Goal: Transaction & Acquisition: Purchase product/service

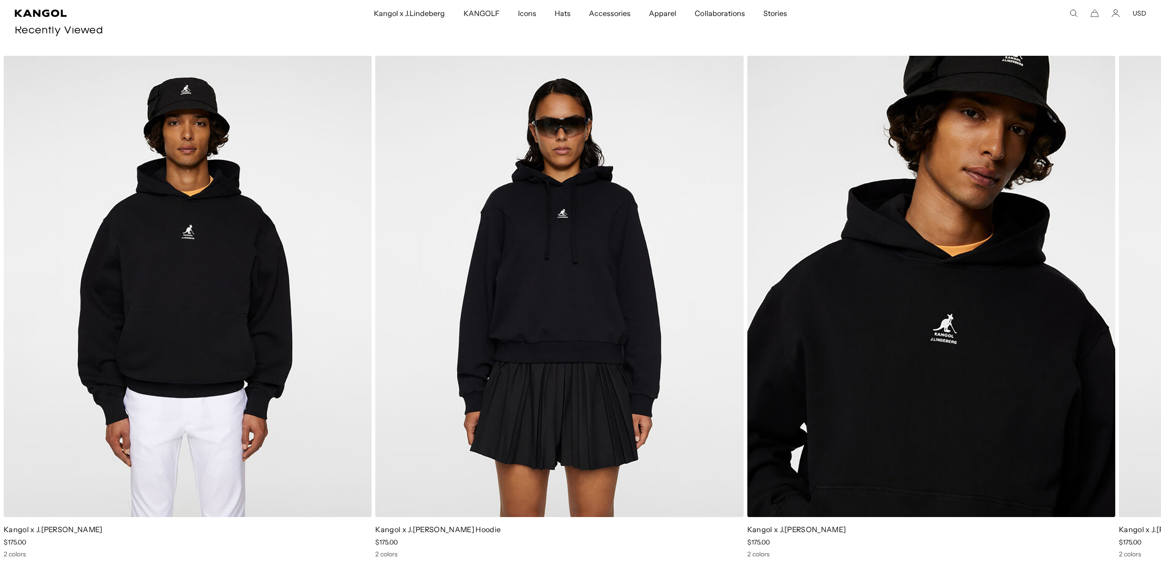
click at [225, 268] on img "1 of 2" at bounding box center [188, 287] width 368 height 462
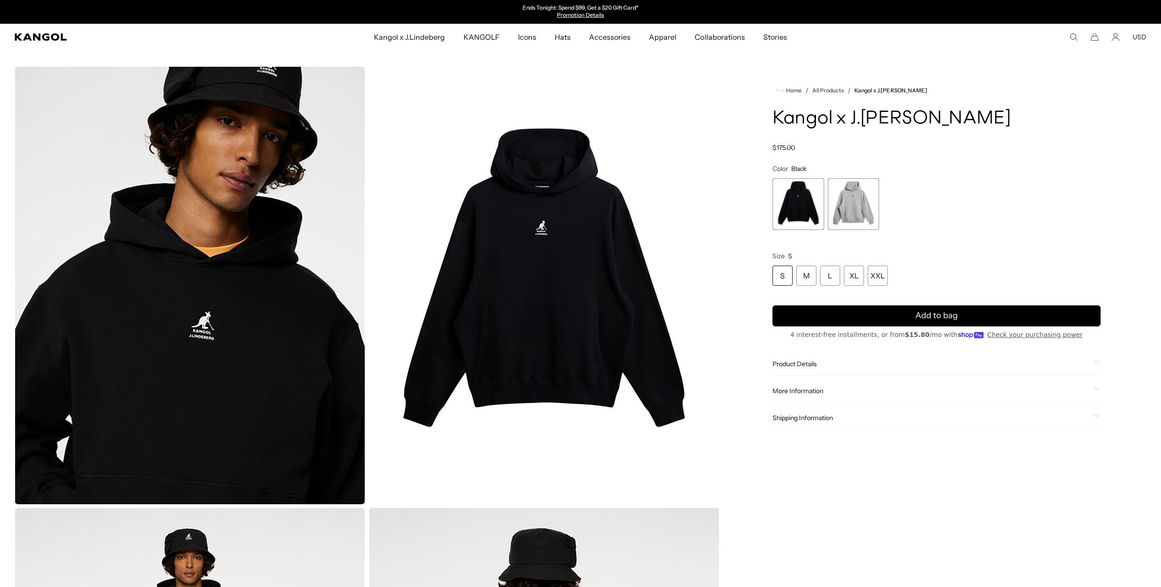
click at [202, 326] on img "Gallery Viewer" at bounding box center [190, 286] width 350 height 438
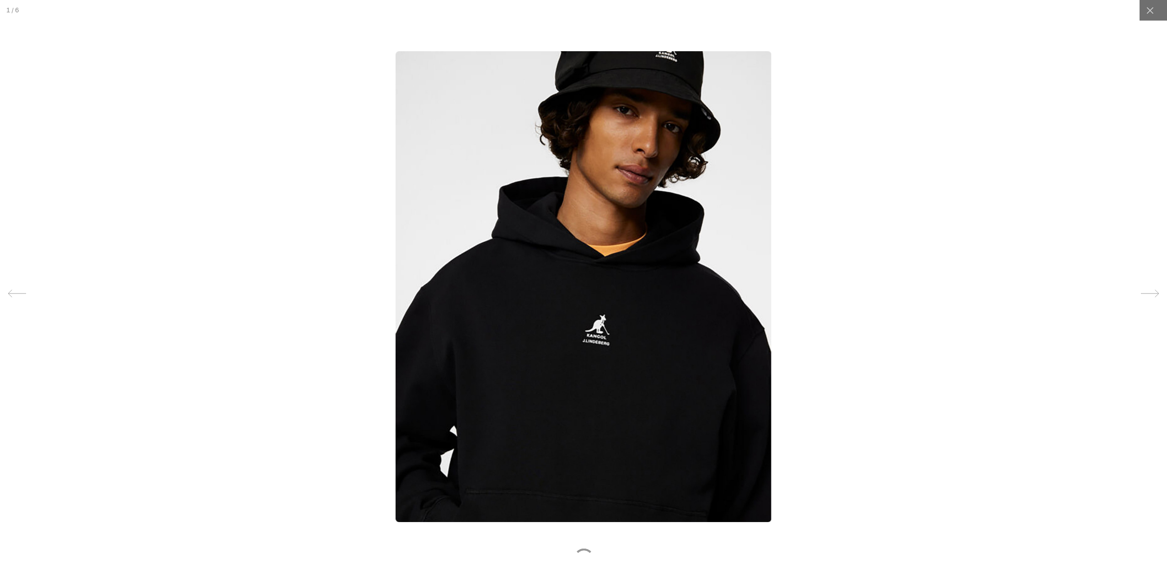
click at [599, 330] on img at bounding box center [584, 286] width 376 height 471
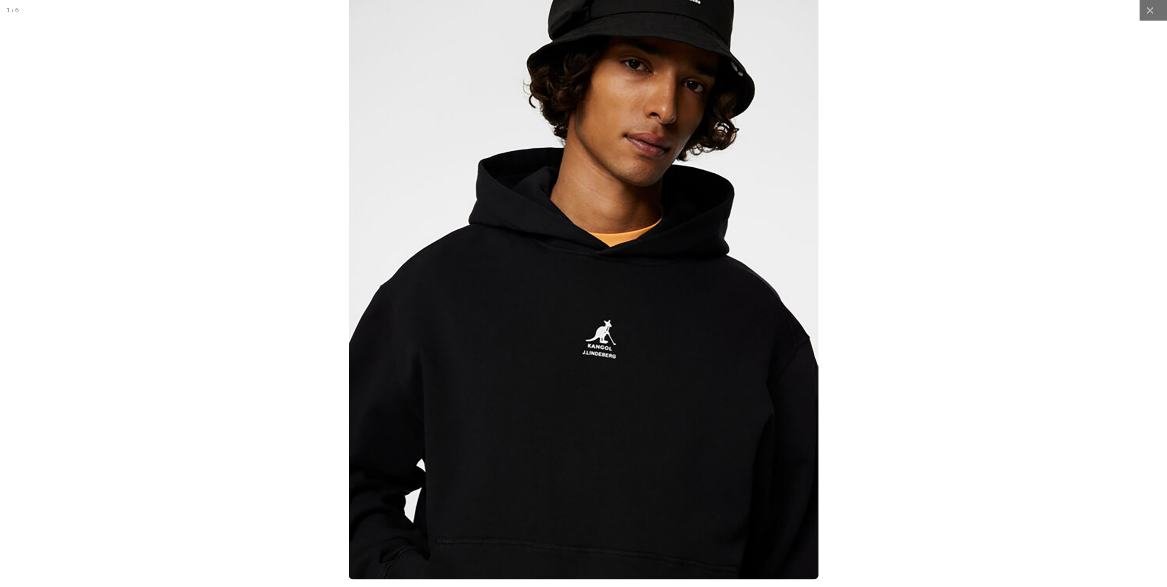
click at [597, 343] on img at bounding box center [584, 285] width 470 height 589
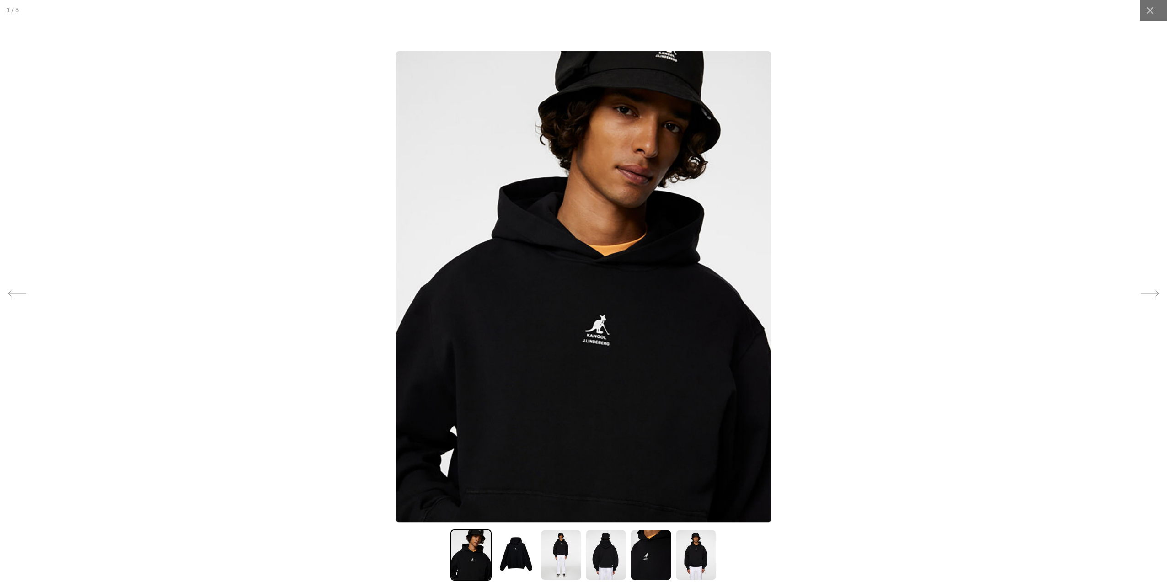
click at [637, 555] on img at bounding box center [650, 555] width 41 height 51
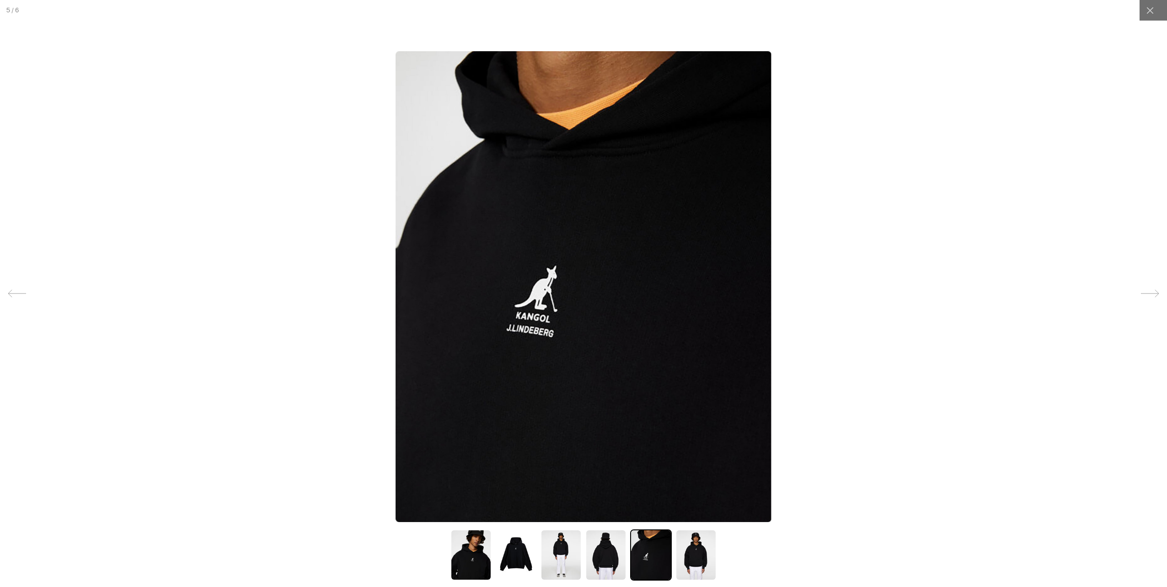
scroll to position [0, 188]
click at [528, 309] on img at bounding box center [584, 286] width 376 height 471
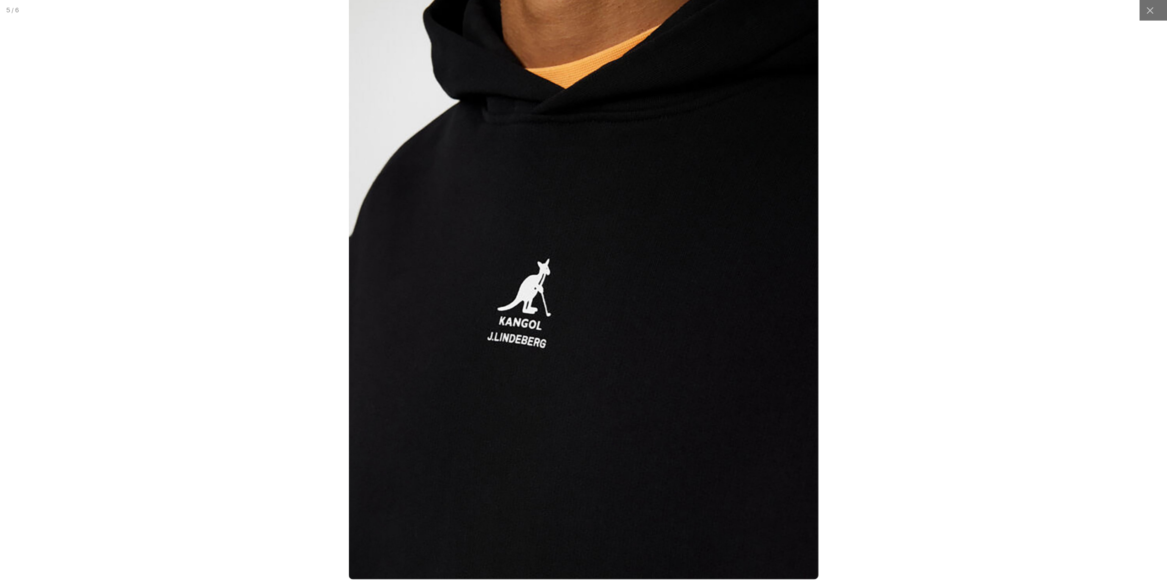
click at [528, 309] on img at bounding box center [584, 285] width 470 height 589
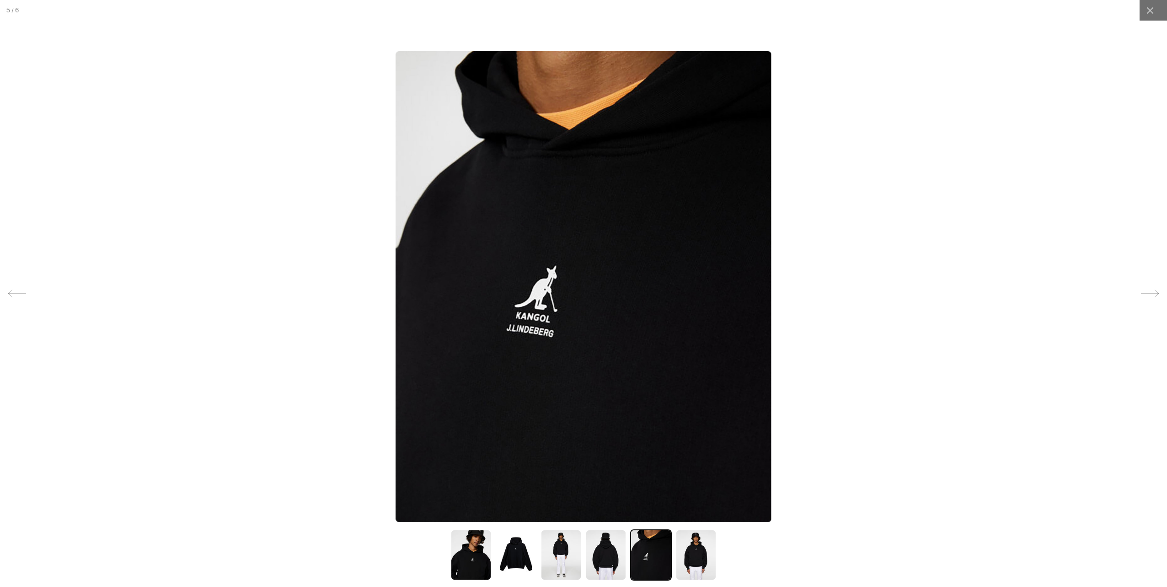
click at [946, 297] on div at bounding box center [583, 293] width 1167 height 587
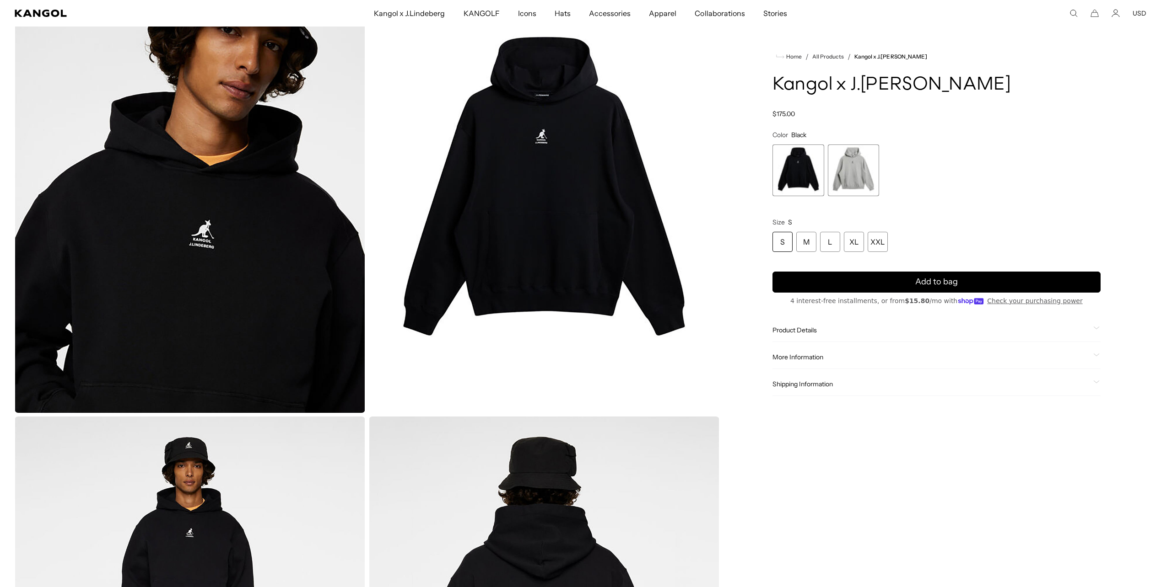
click at [848, 178] on span "2 of 2" at bounding box center [854, 171] width 52 height 52
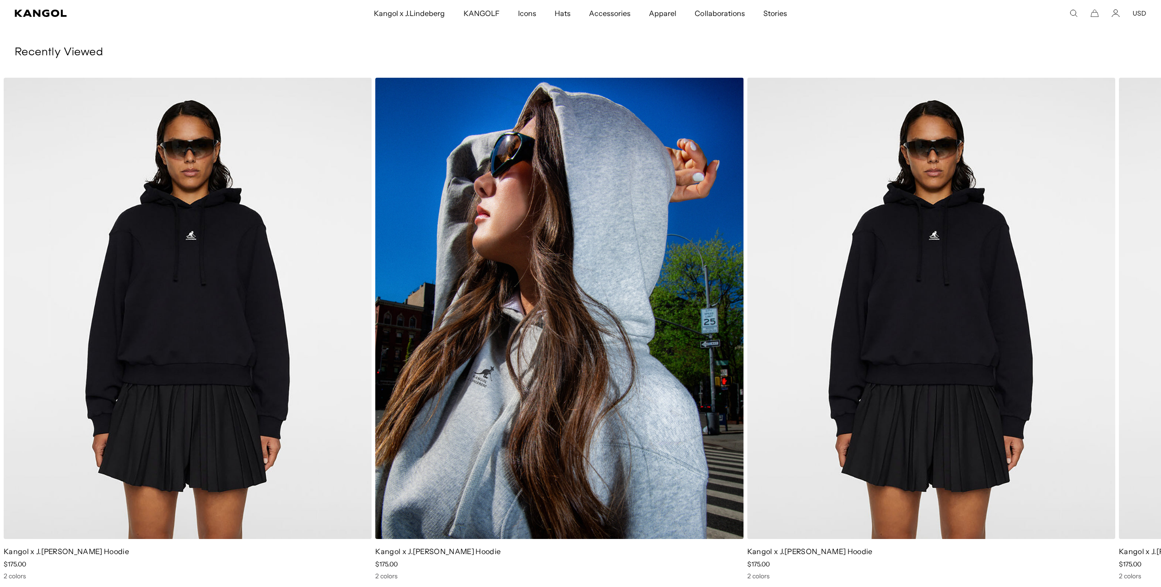
scroll to position [2013, 0]
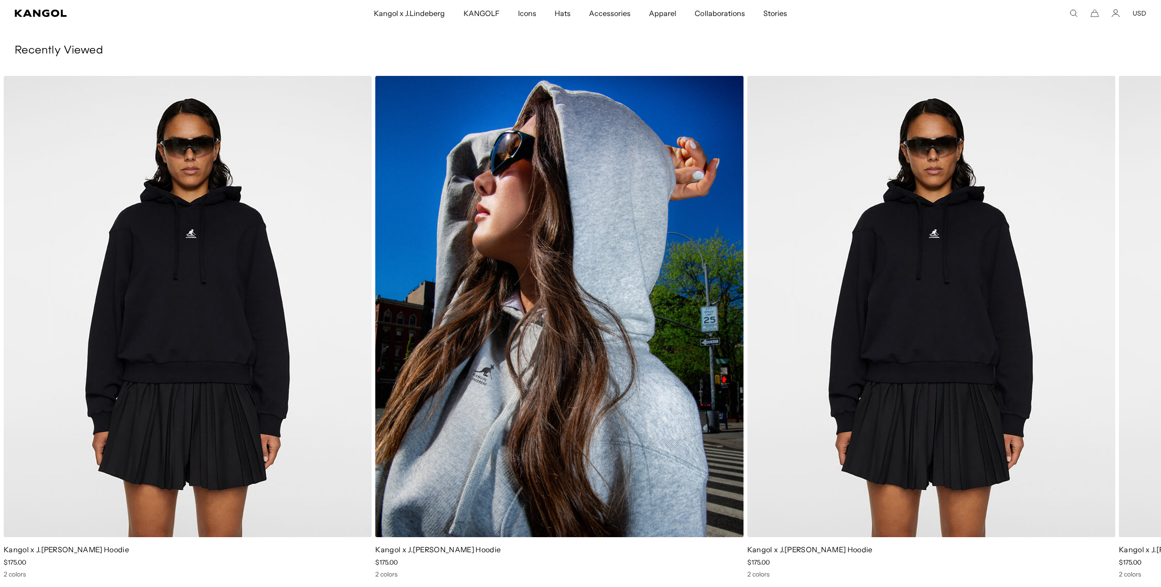
click at [629, 381] on img "1 of 1" at bounding box center [559, 307] width 368 height 462
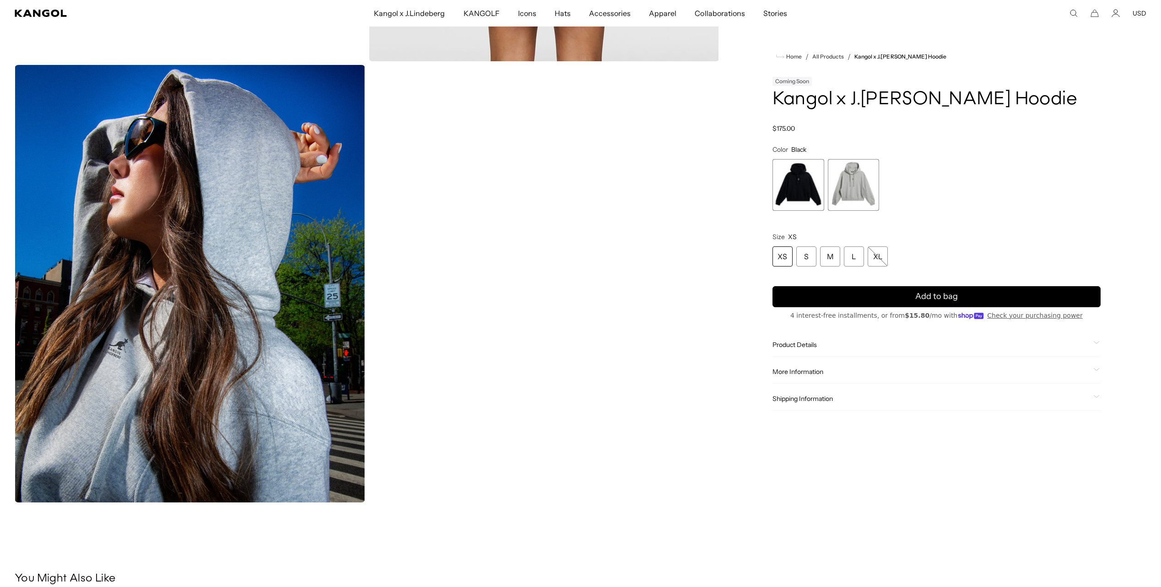
click at [161, 362] on img "Gallery Viewer" at bounding box center [190, 284] width 350 height 438
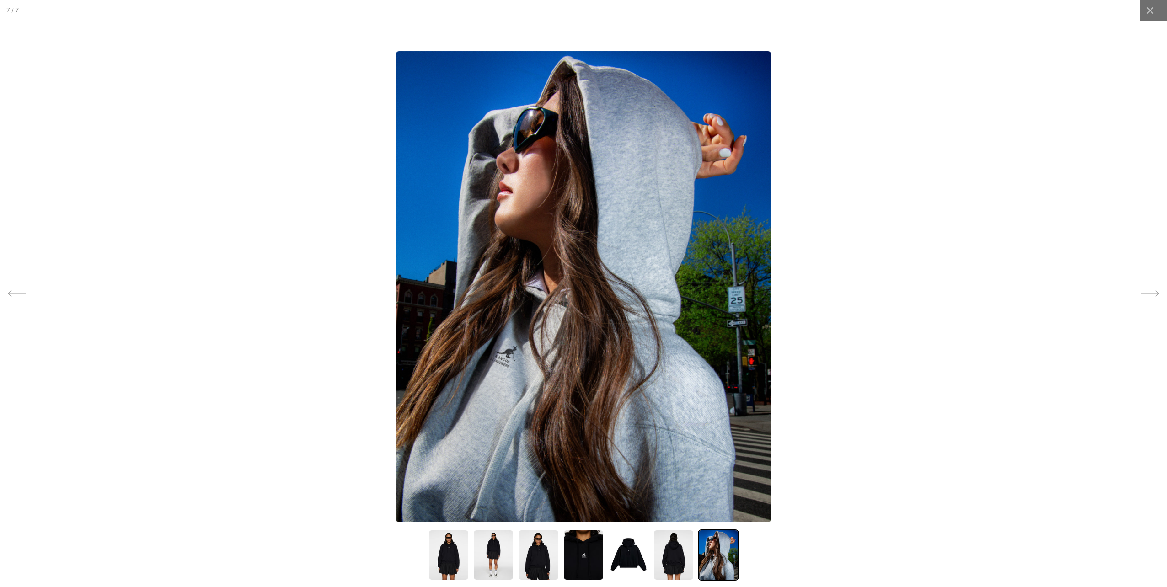
click at [506, 359] on img at bounding box center [584, 286] width 376 height 471
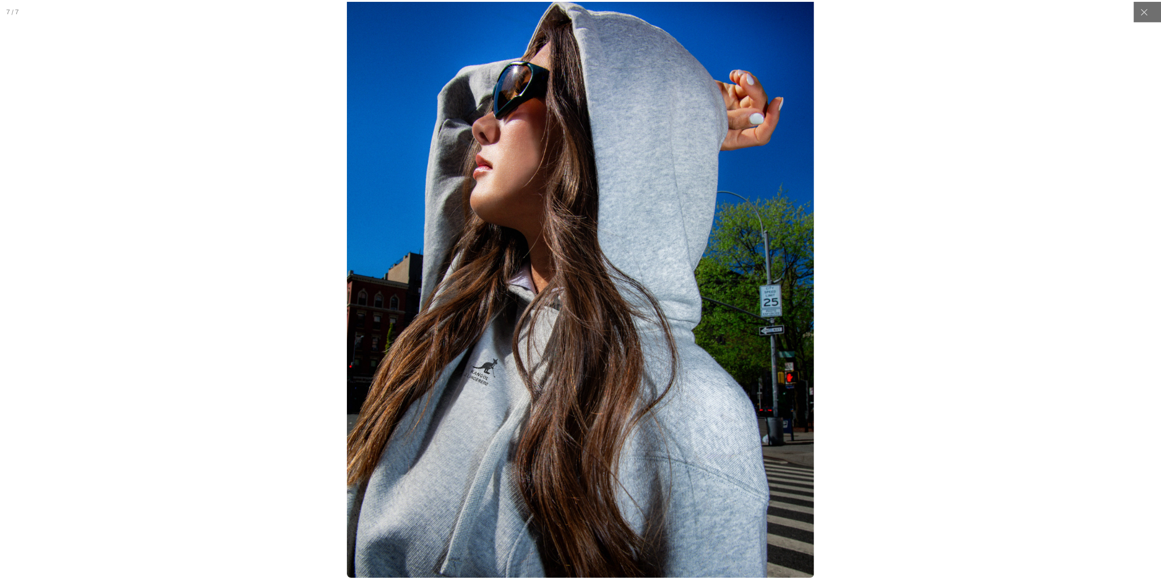
scroll to position [0, 188]
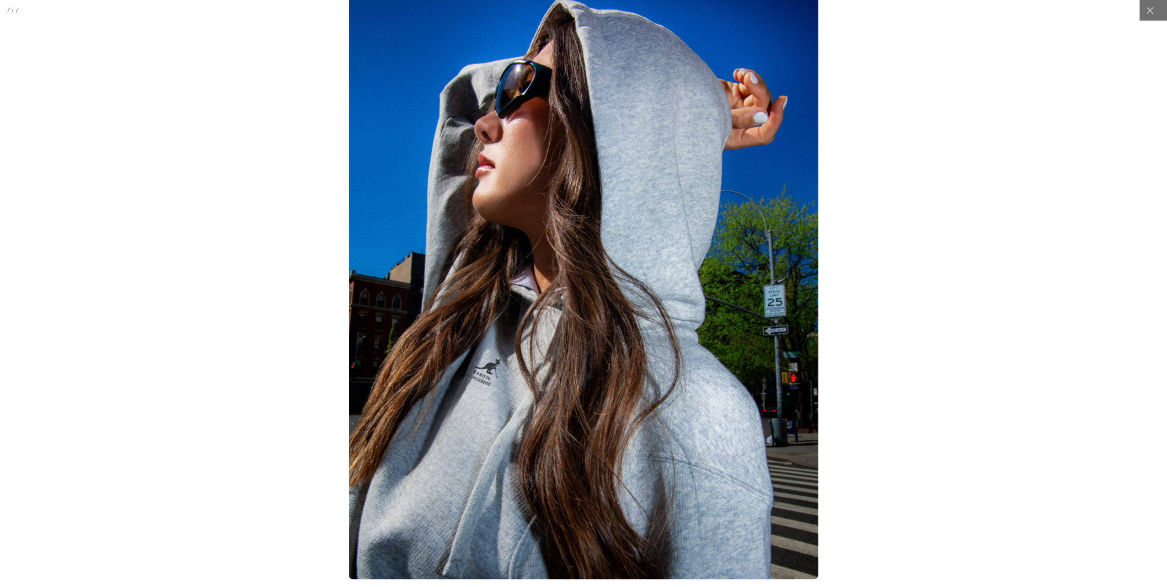
click at [940, 312] on div at bounding box center [583, 294] width 1459 height 734
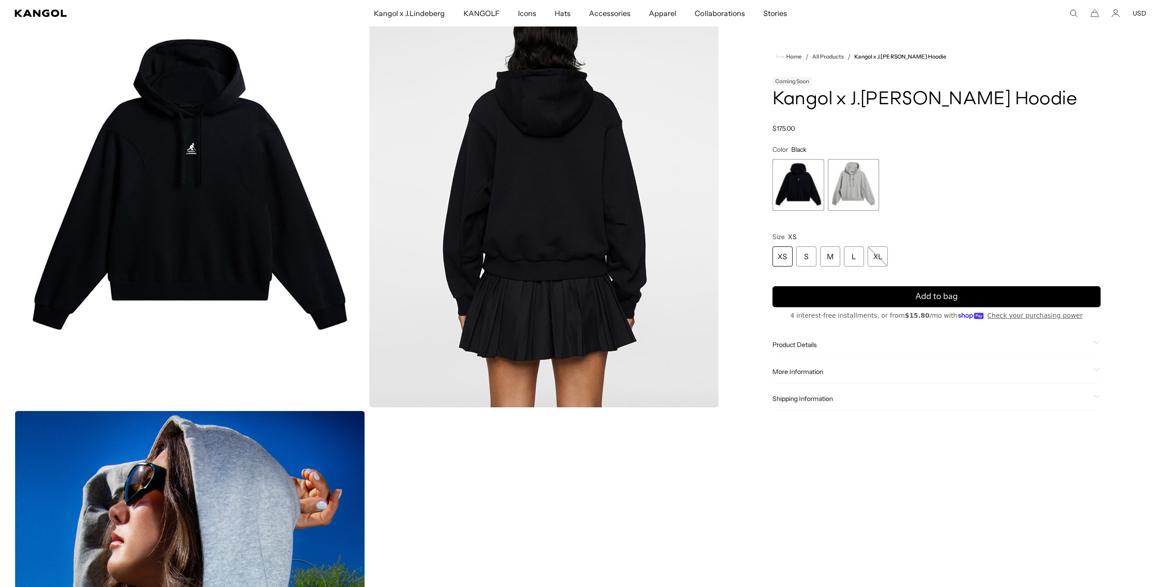
scroll to position [0, 0]
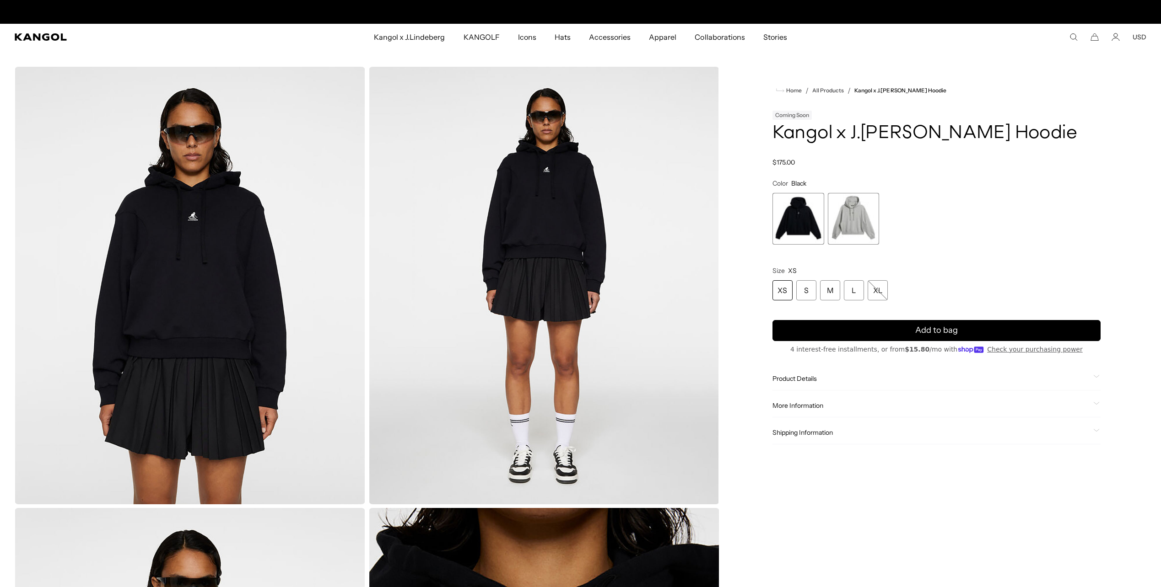
drag, startPoint x: 719, startPoint y: 467, endPoint x: 685, endPoint y: 212, distance: 257.5
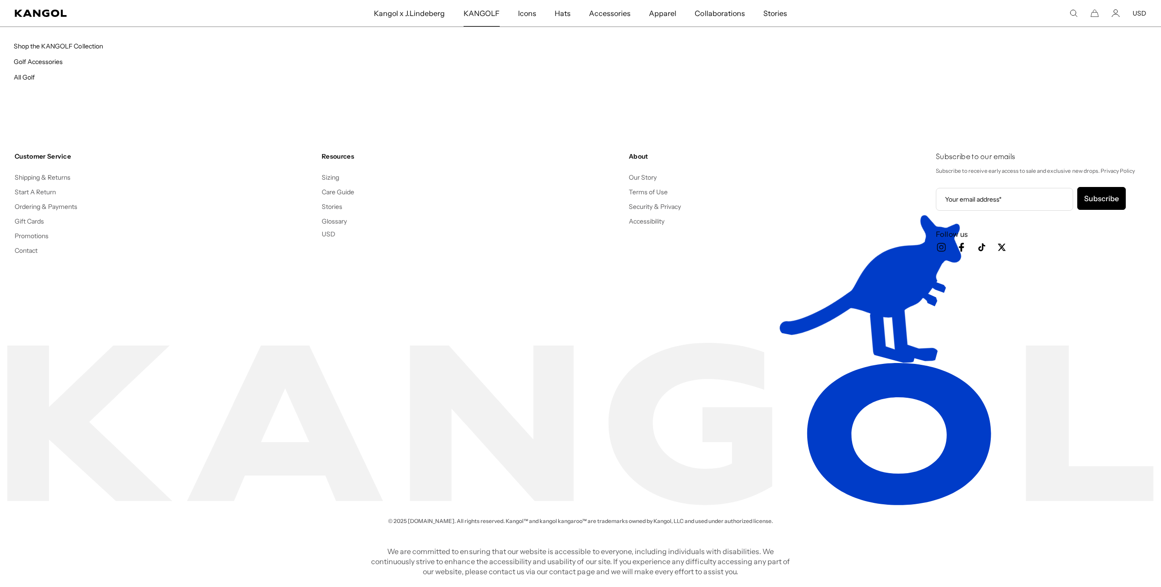
scroll to position [0, 188]
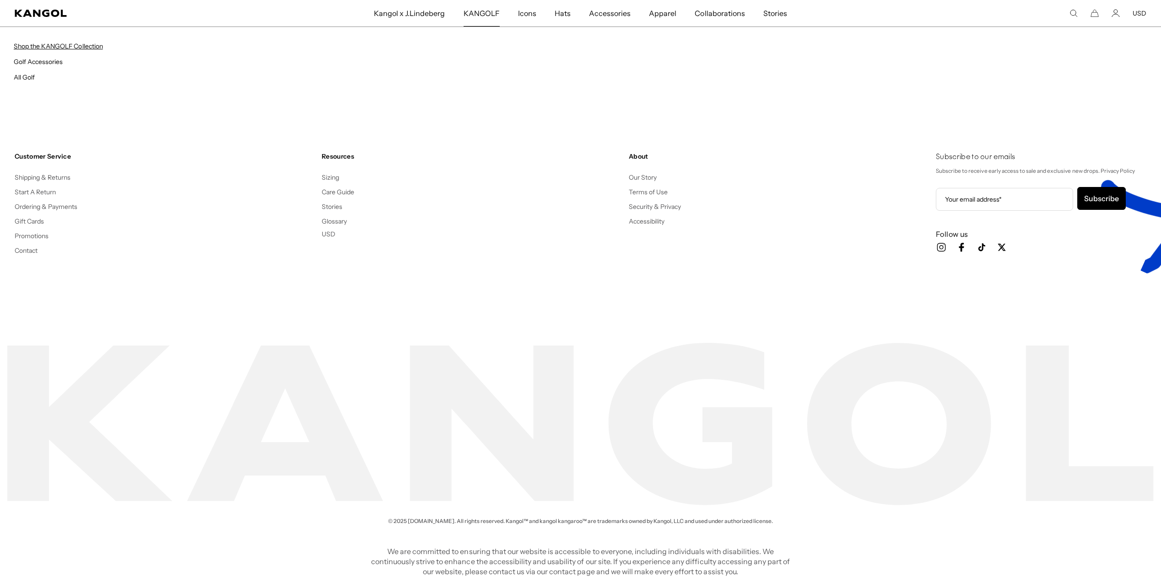
click at [87, 45] on link "Shop the KANGOLF Collection" at bounding box center [58, 46] width 89 height 8
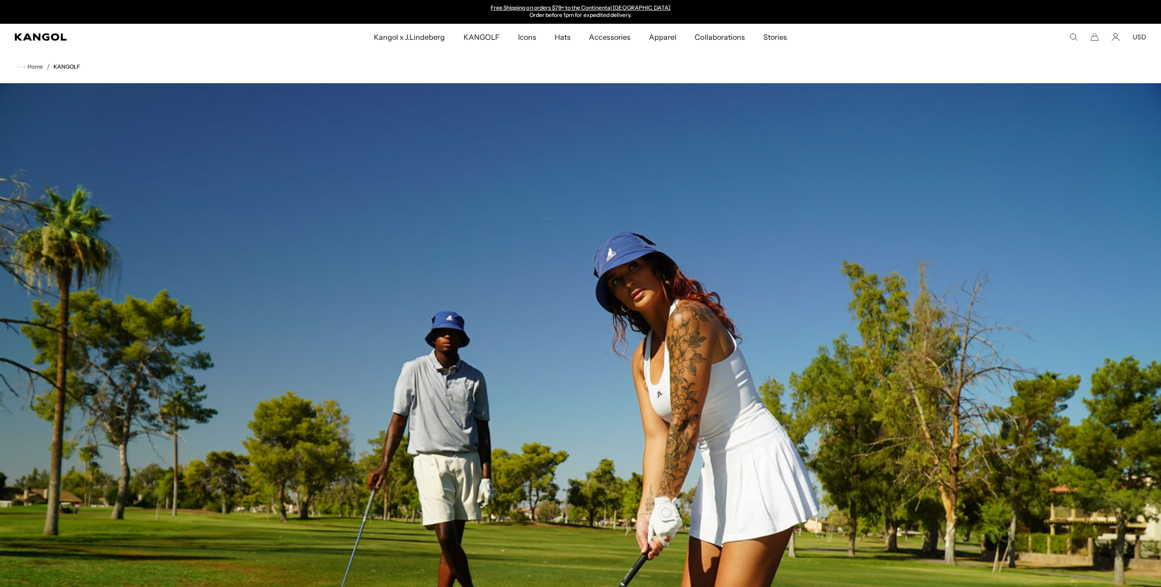
drag, startPoint x: 492, startPoint y: 365, endPoint x: 509, endPoint y: 137, distance: 228.9
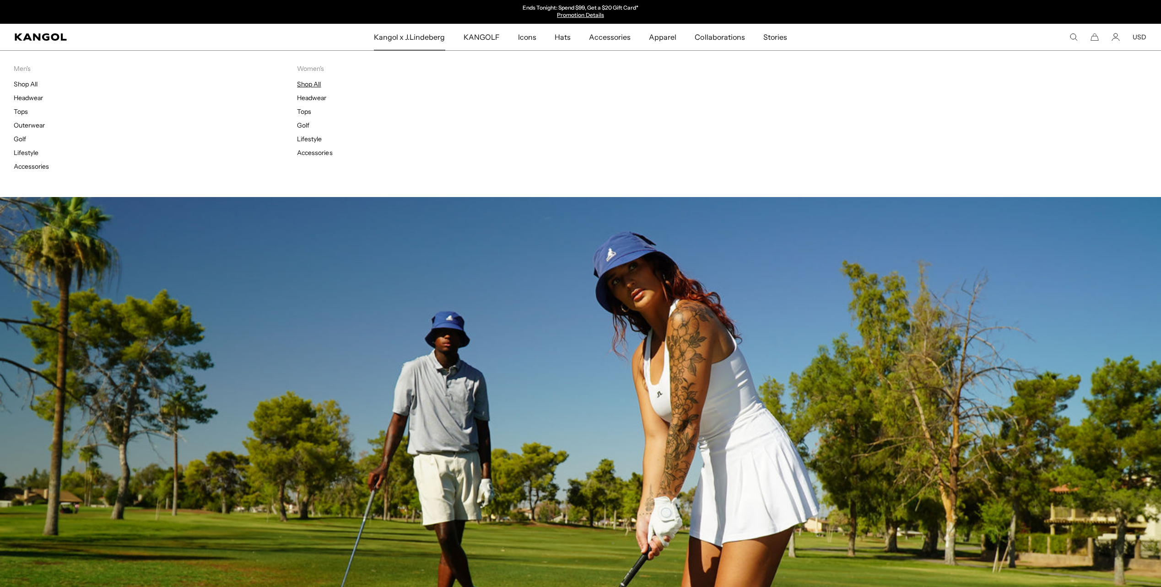
click at [310, 86] on link "Shop All" at bounding box center [309, 84] width 24 height 8
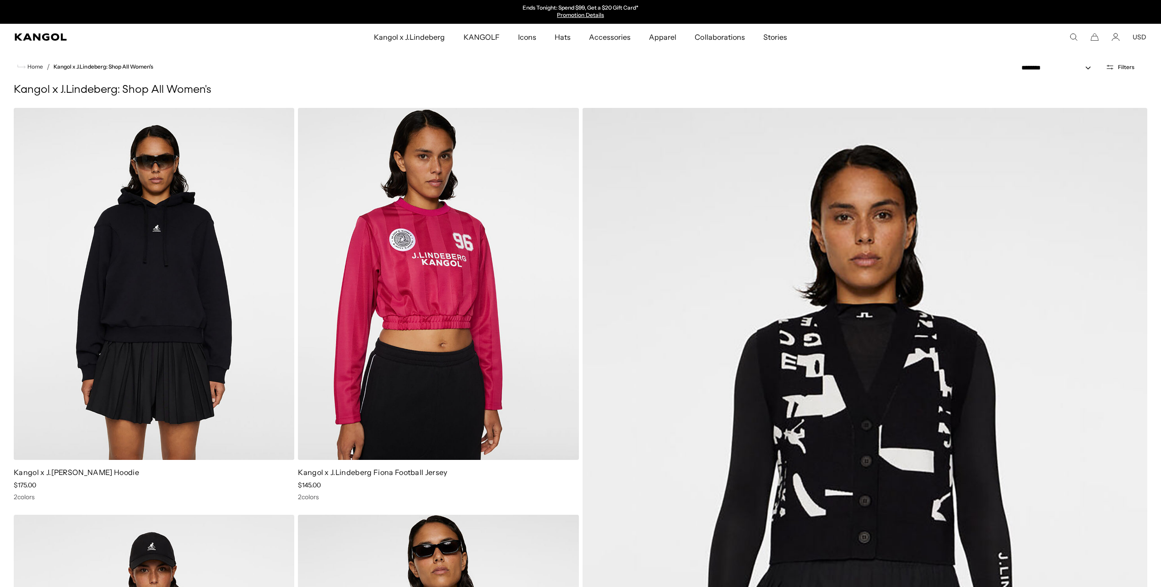
click at [1091, 38] on icon "Cart" at bounding box center [1094, 37] width 8 height 8
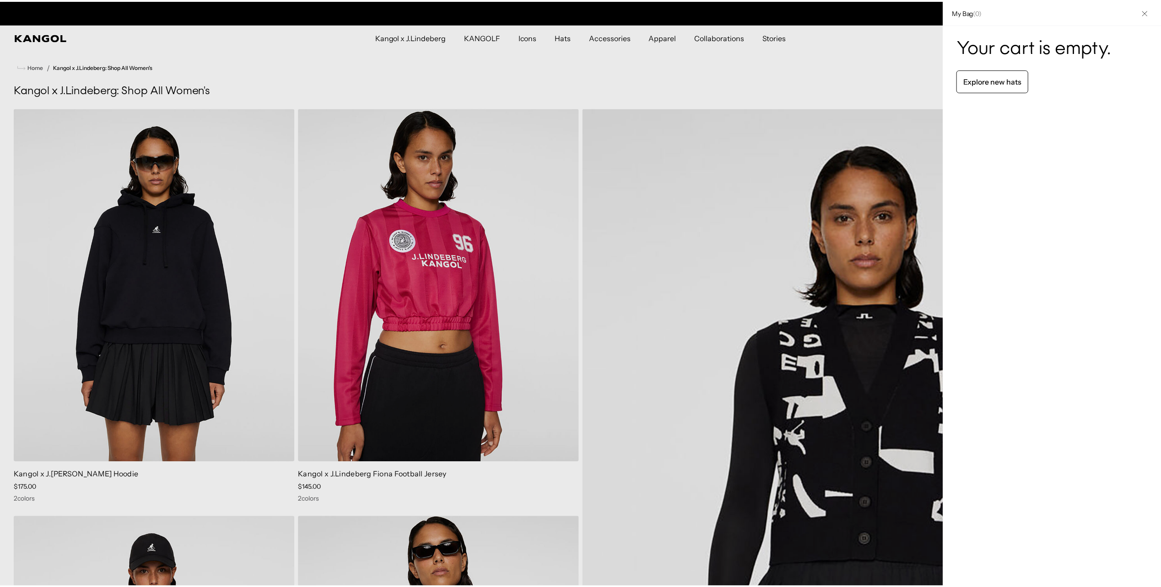
scroll to position [0, 188]
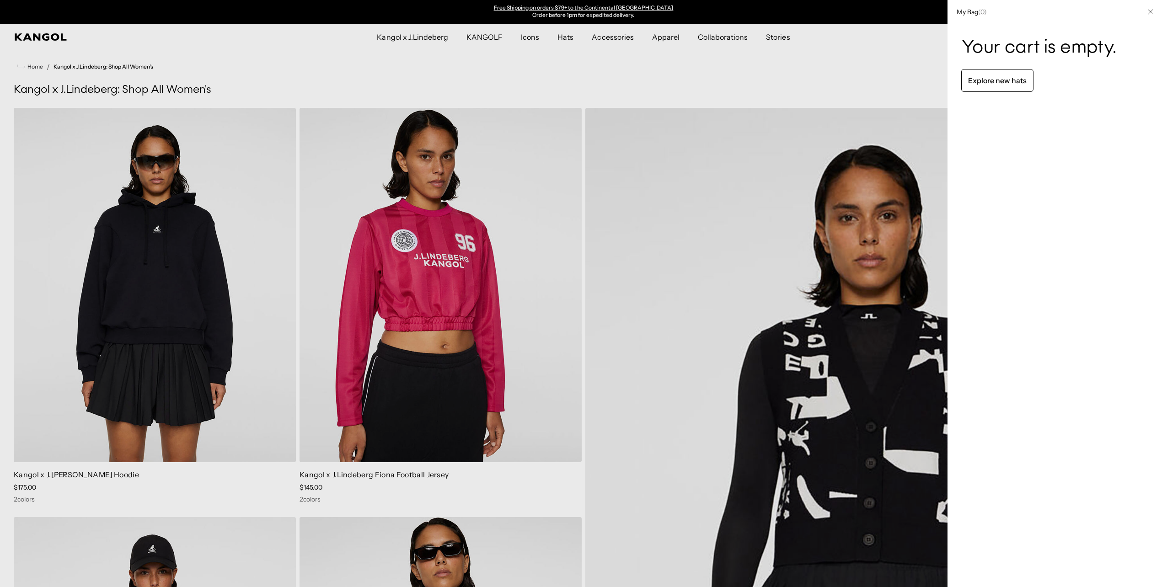
click at [1150, 14] on icon "Close" at bounding box center [1150, 11] width 5 height 5
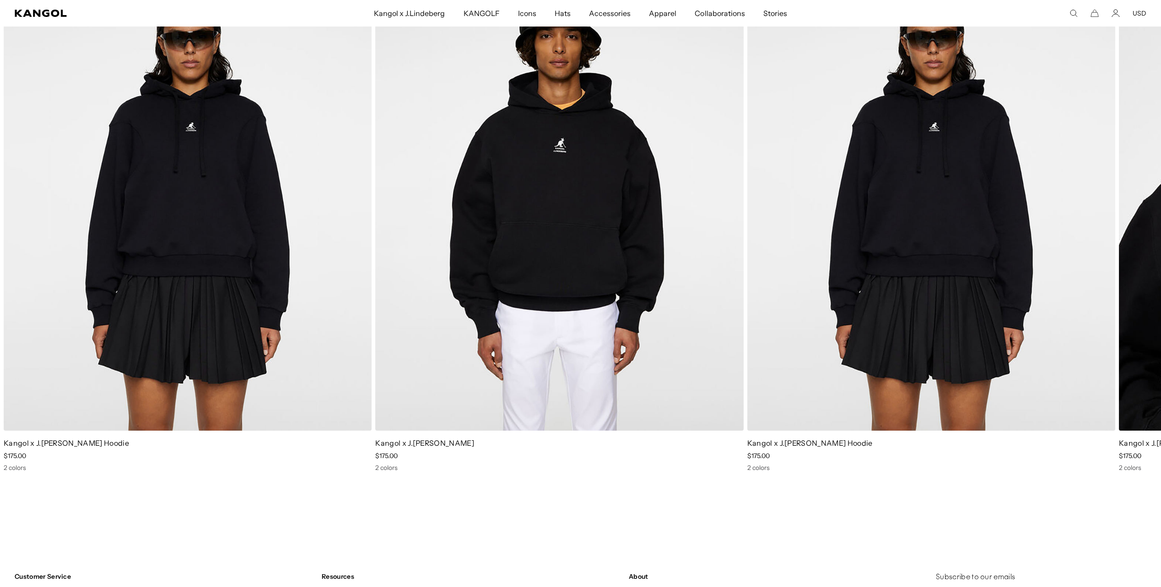
click at [496, 240] on img "2 of 2" at bounding box center [559, 200] width 368 height 462
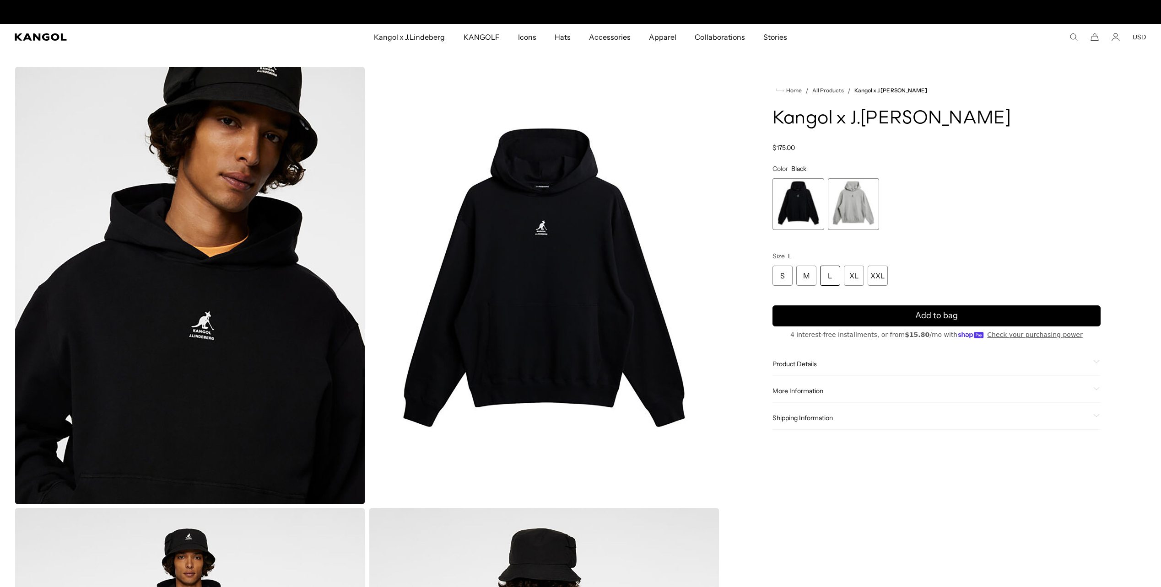
scroll to position [0, 188]
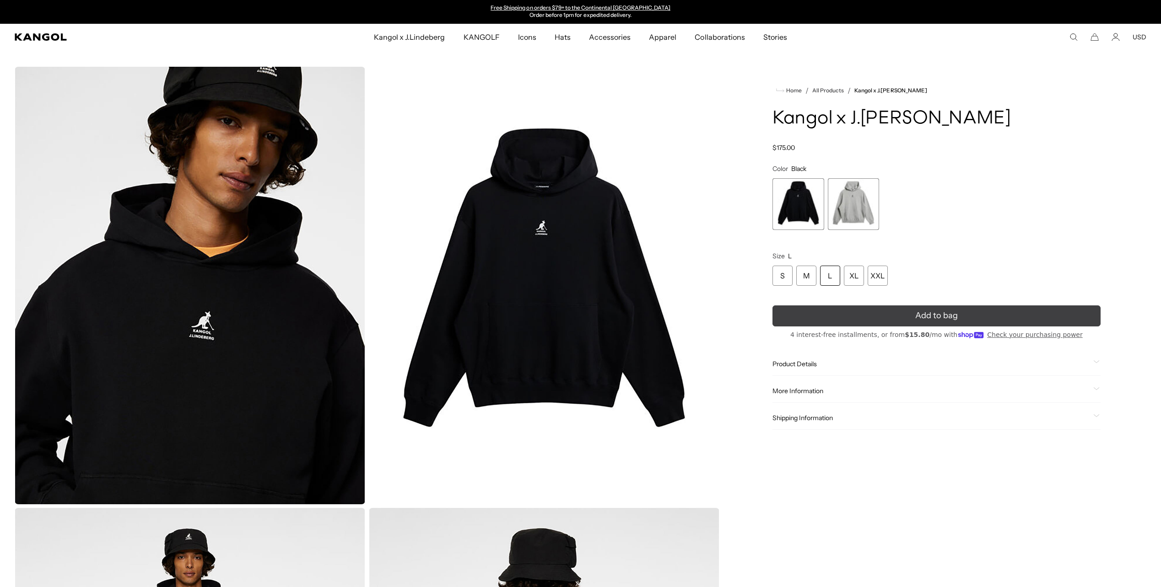
click at [842, 315] on button "Add to bag" at bounding box center [936, 316] width 328 height 21
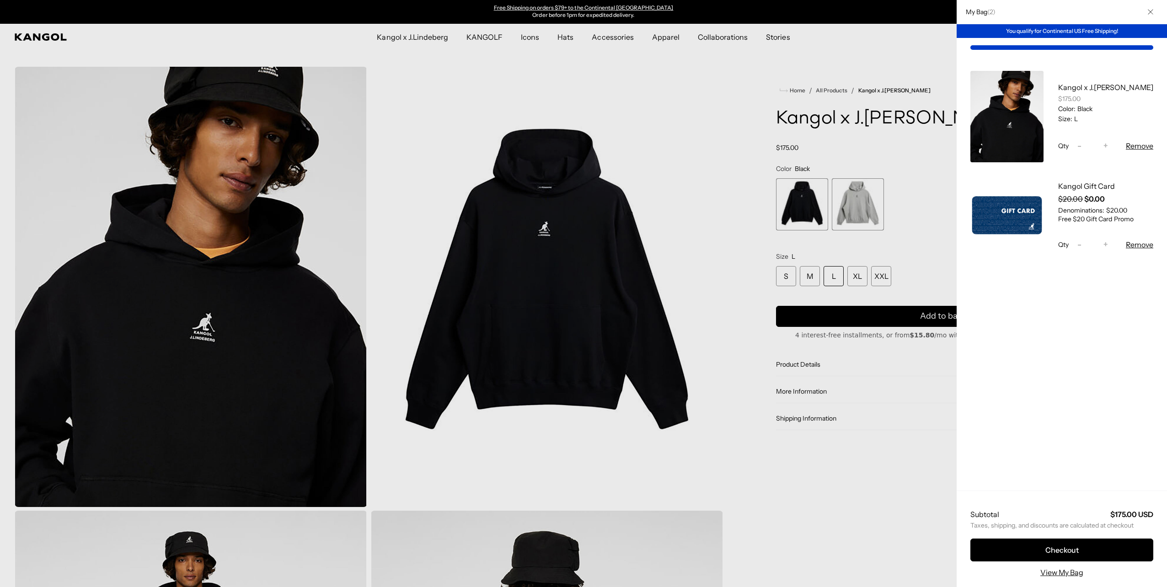
click at [920, 158] on div at bounding box center [583, 293] width 1167 height 587
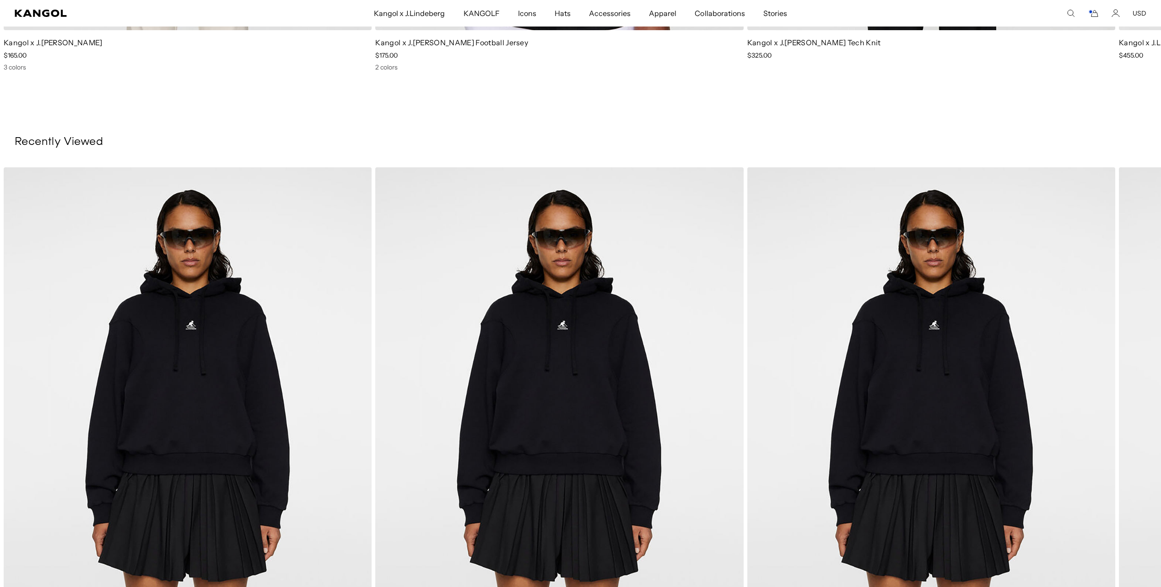
scroll to position [0, 0]
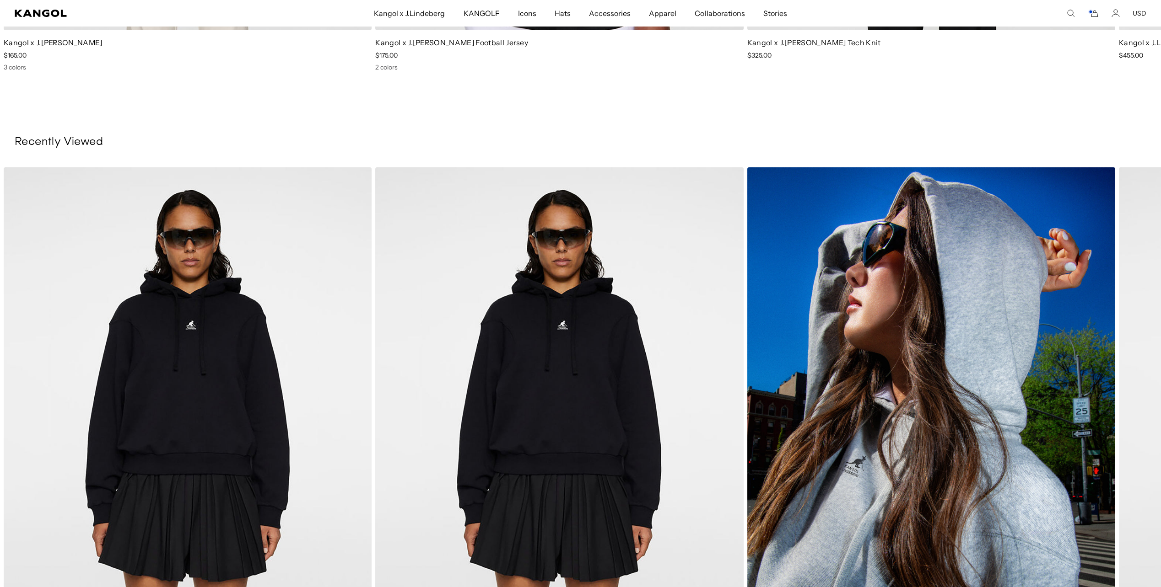
click at [916, 430] on img "1 of 1" at bounding box center [931, 398] width 368 height 462
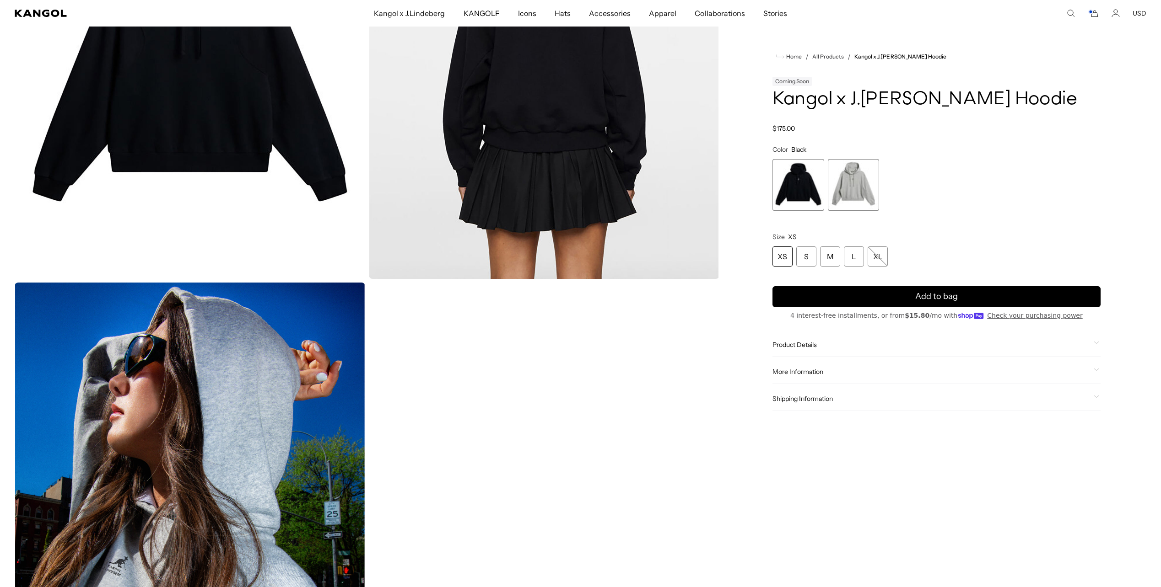
scroll to position [1281, 0]
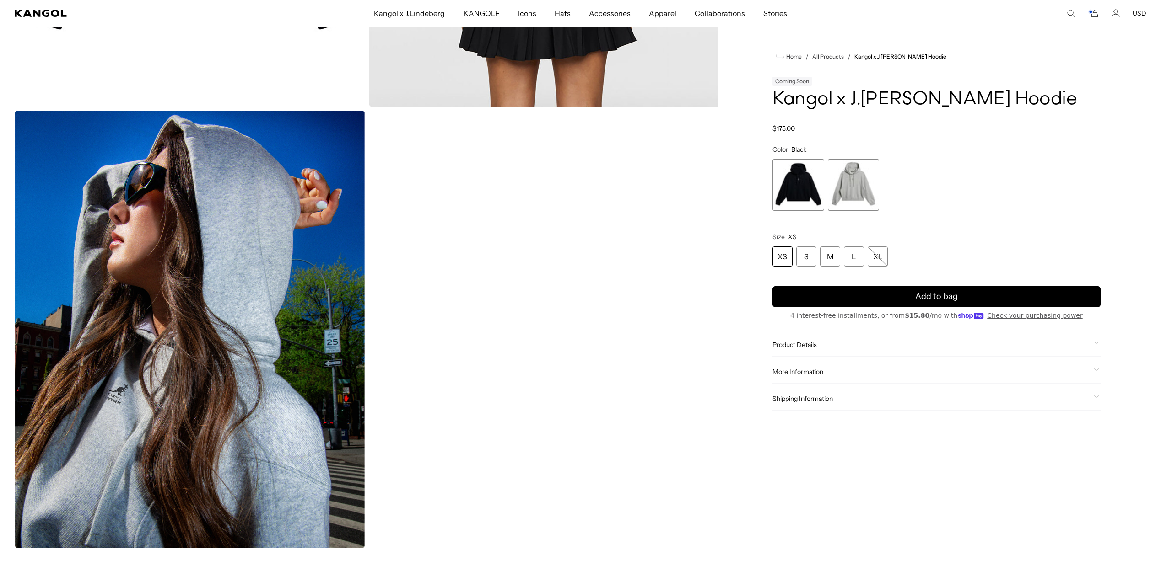
click at [847, 175] on span "2 of 2" at bounding box center [854, 185] width 52 height 52
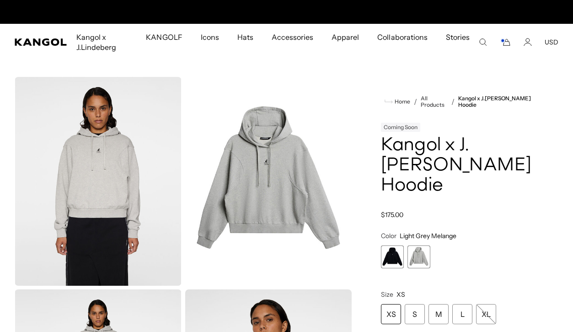
click at [506, 40] on icon "Cart" at bounding box center [507, 42] width 6 height 6
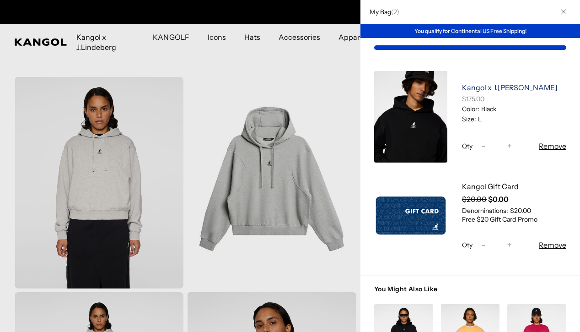
scroll to position [0, 188]
click at [492, 92] on link "Kangol x J.[PERSON_NAME]" at bounding box center [509, 87] width 95 height 9
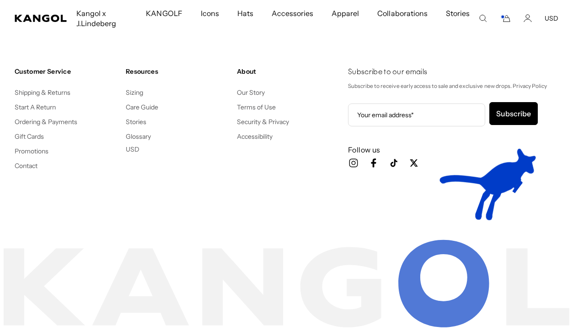
scroll to position [1439, 0]
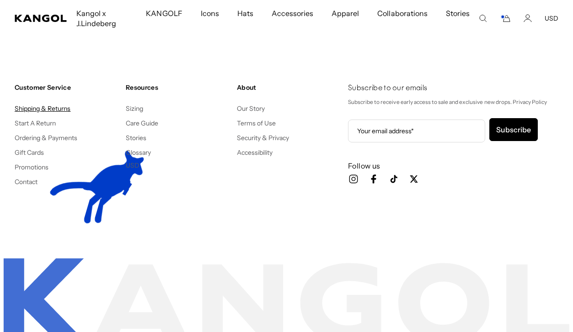
click at [59, 106] on link "Shipping & Returns" at bounding box center [43, 108] width 56 height 8
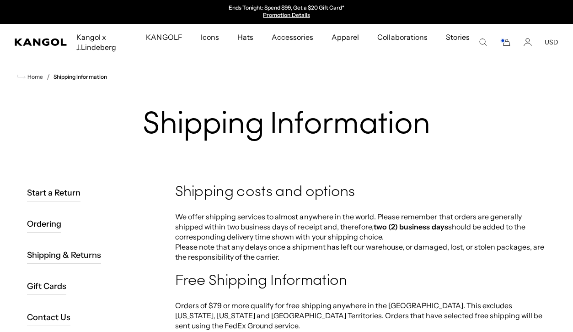
drag, startPoint x: 320, startPoint y: 214, endPoint x: 274, endPoint y: 22, distance: 196.8
